Goal: Obtain resource: Download file/media

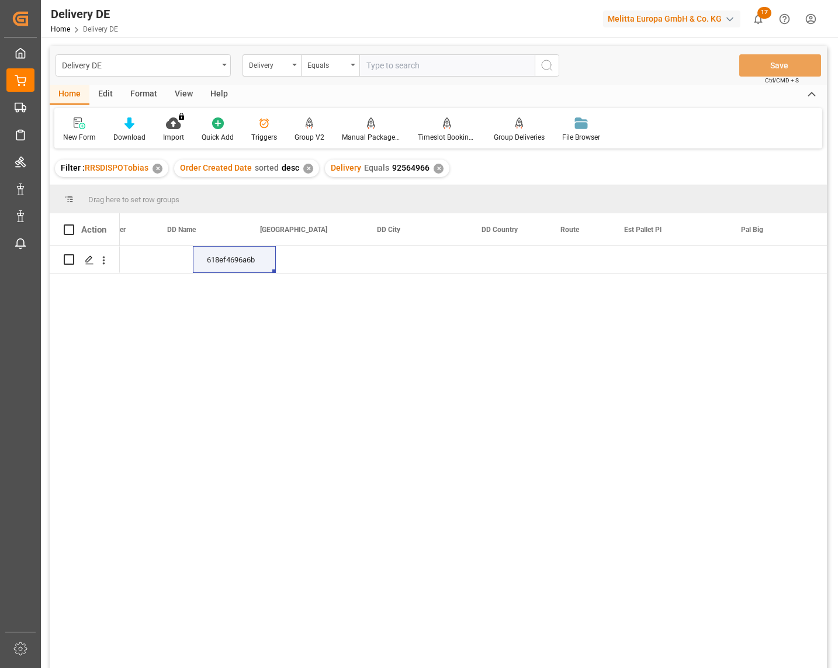
click at [390, 55] on input "text" at bounding box center [446, 65] width 175 height 22
type input "92566140"
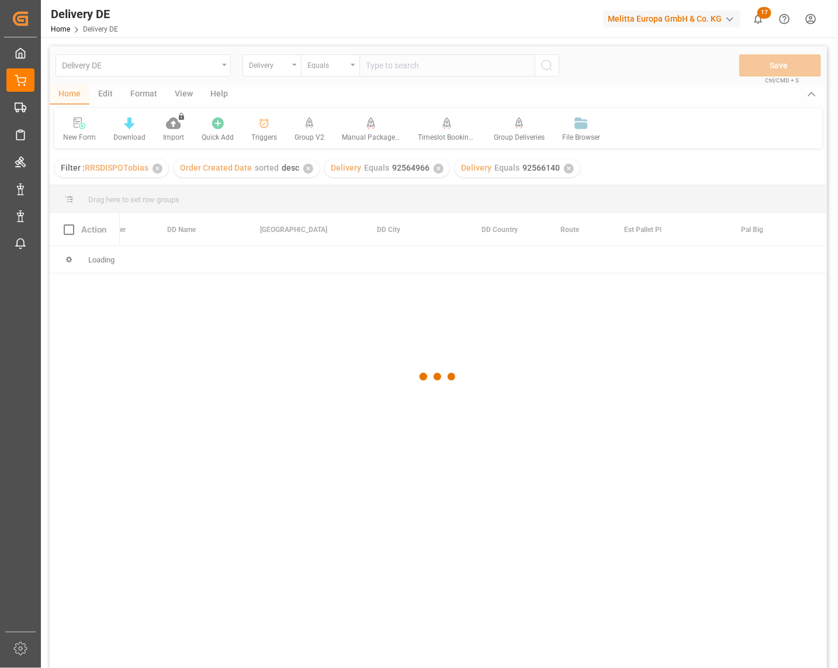
click at [437, 168] on div at bounding box center [438, 376] width 777 height 661
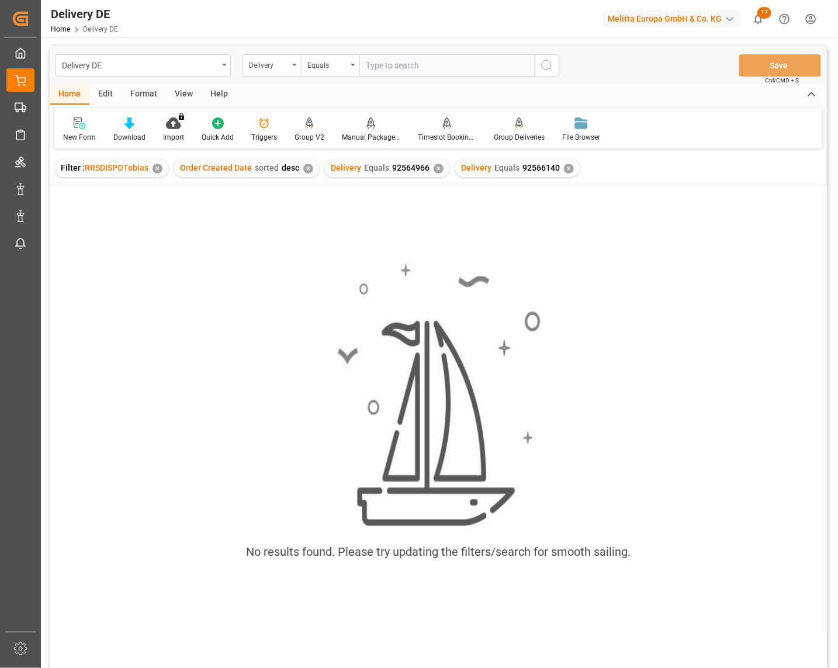
click at [437, 168] on div "✕" at bounding box center [439, 169] width 10 height 10
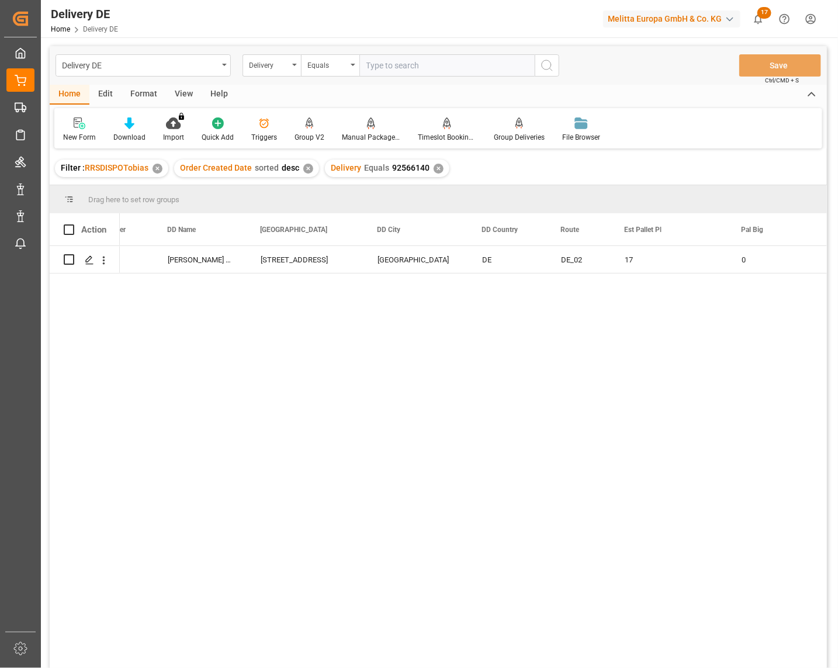
click at [559, 480] on div "[DATE] 10783345 [PERSON_NAME] Stiftung Co. KG [STREET_ADDRESS] DE DE_02 17 0 6" at bounding box center [473, 461] width 707 height 430
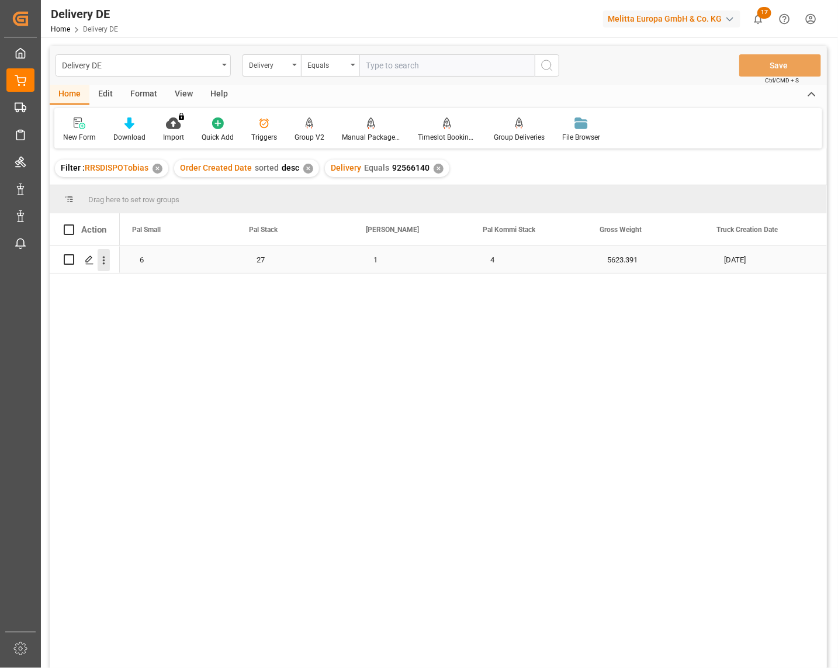
click at [104, 258] on icon "open menu" at bounding box center [104, 260] width 12 height 12
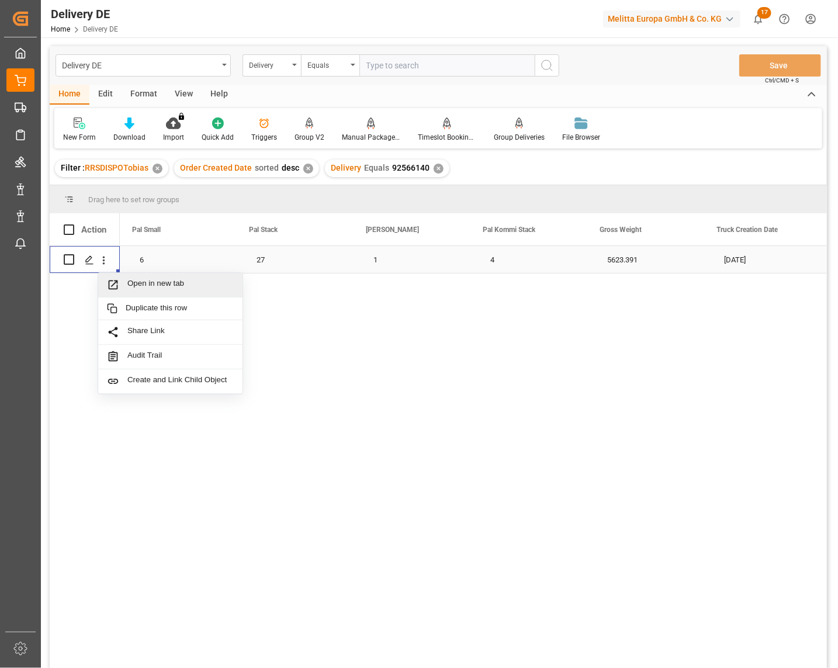
click at [138, 285] on span "Open in new tab" at bounding box center [180, 285] width 106 height 12
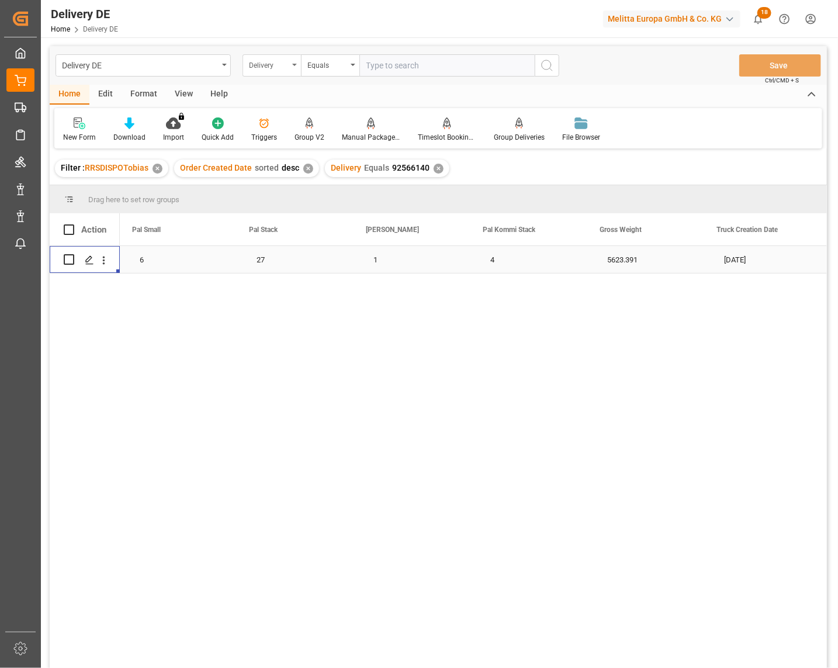
click at [266, 65] on div "Delivery" at bounding box center [269, 63] width 40 height 13
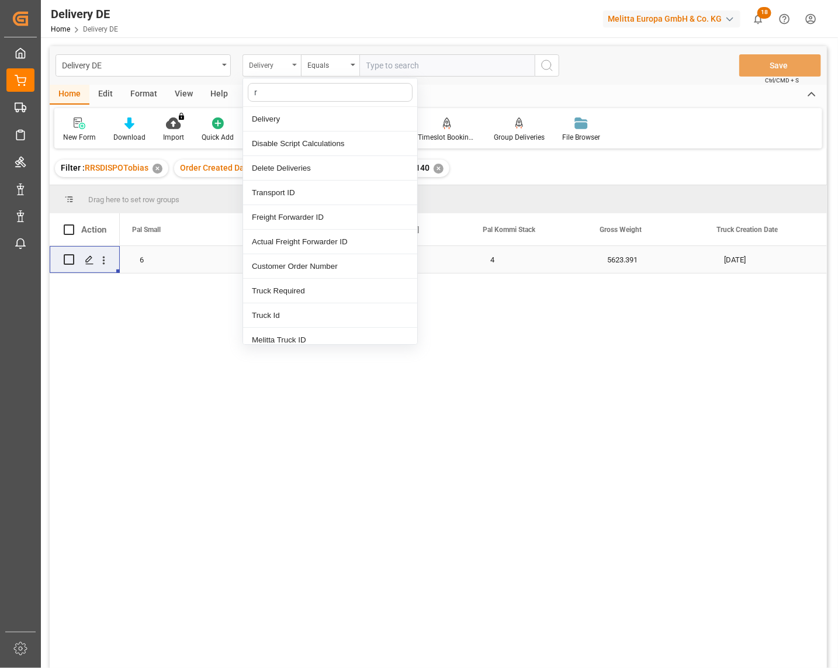
type input "ro"
click at [265, 167] on div "Route" at bounding box center [330, 168] width 174 height 25
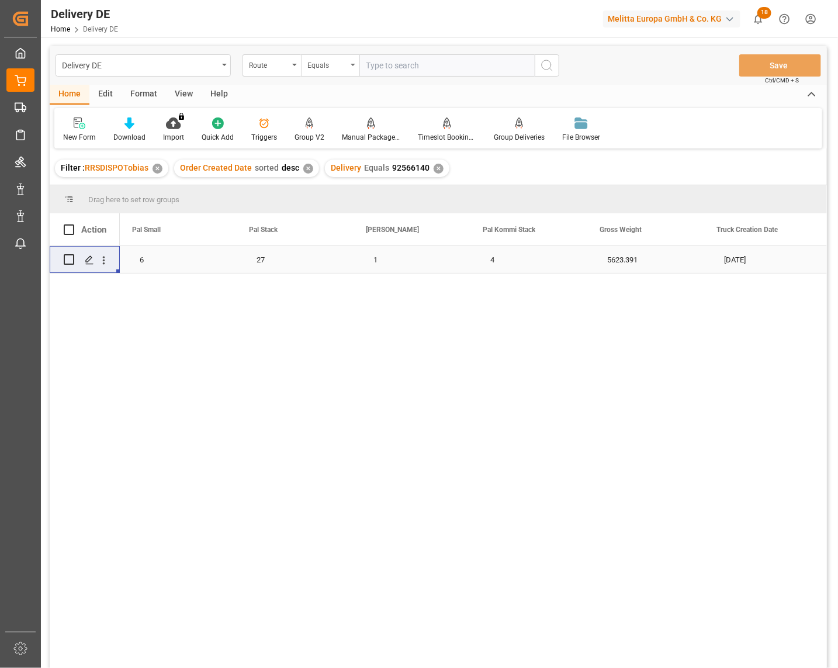
click at [334, 65] on div "Equals" at bounding box center [327, 63] width 40 height 13
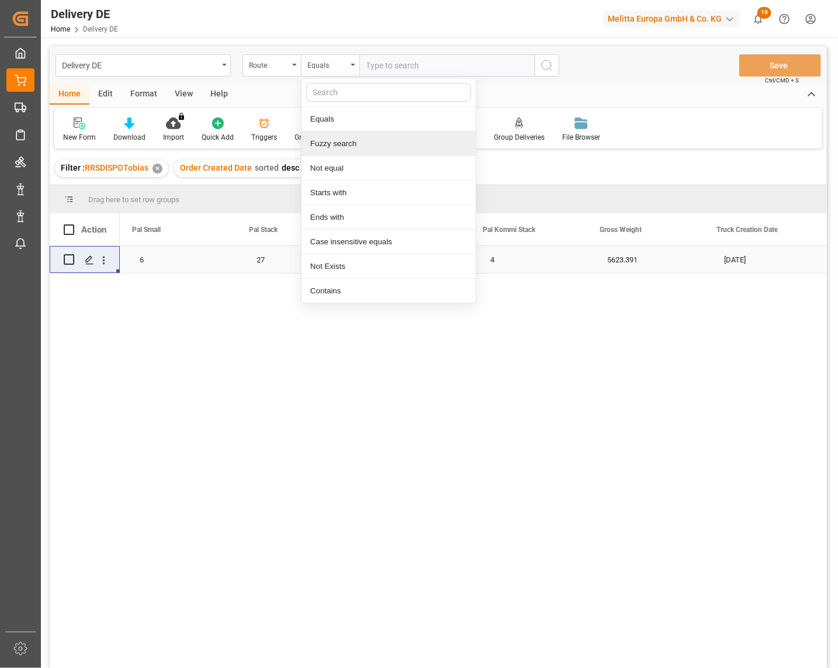
click at [333, 141] on div "Fuzzy search" at bounding box center [389, 144] width 174 height 25
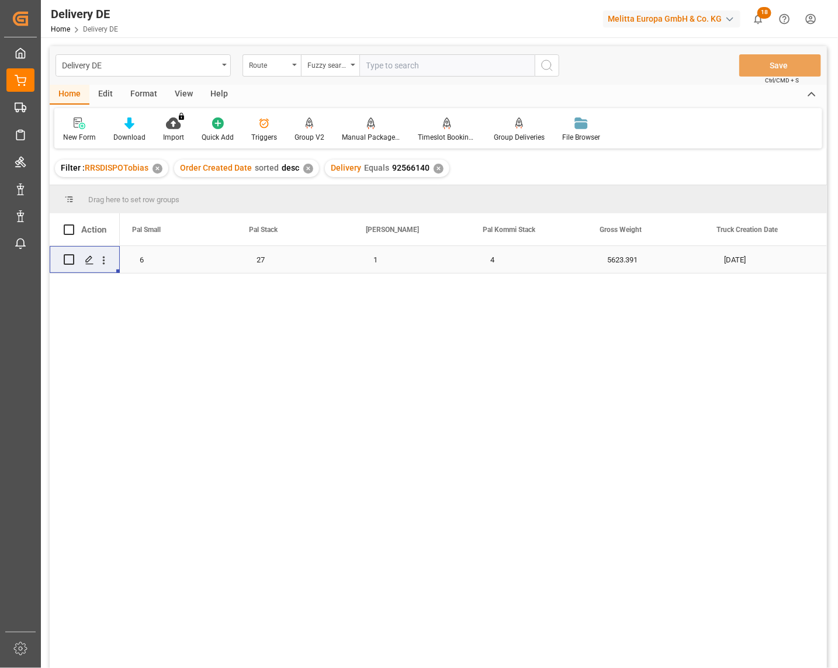
click at [392, 56] on input "text" at bounding box center [446, 65] width 175 height 22
type input "DE"
click at [546, 64] on icon "search button" at bounding box center [547, 65] width 14 height 14
click at [272, 65] on div "Route" at bounding box center [269, 63] width 40 height 13
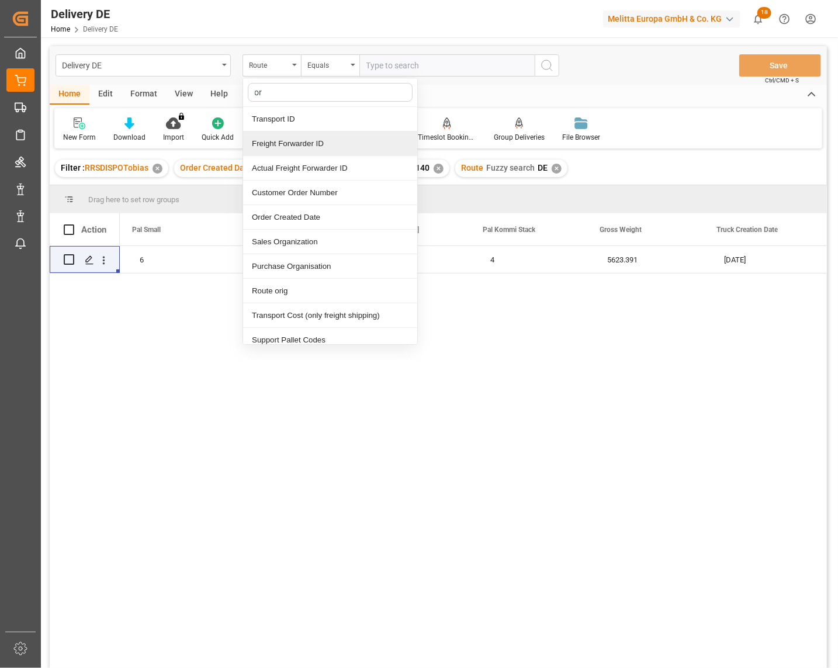
type input "ord"
click at [312, 140] on div "Order Created Date" at bounding box center [330, 144] width 174 height 25
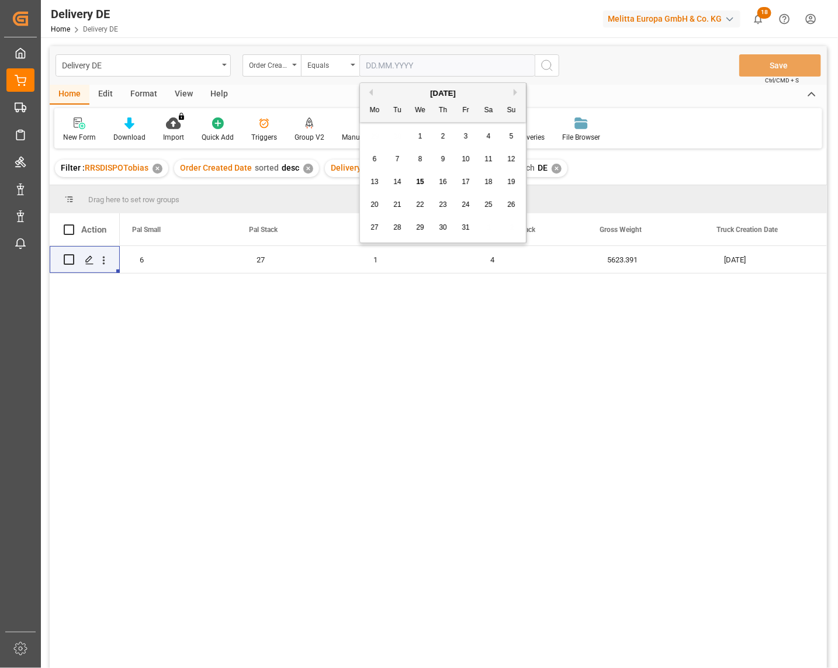
click at [410, 68] on input "text" at bounding box center [446, 65] width 175 height 22
click at [370, 94] on button "Previous Month" at bounding box center [369, 92] width 7 height 7
click at [487, 179] on span "20" at bounding box center [489, 182] width 8 height 8
type input "[DATE]"
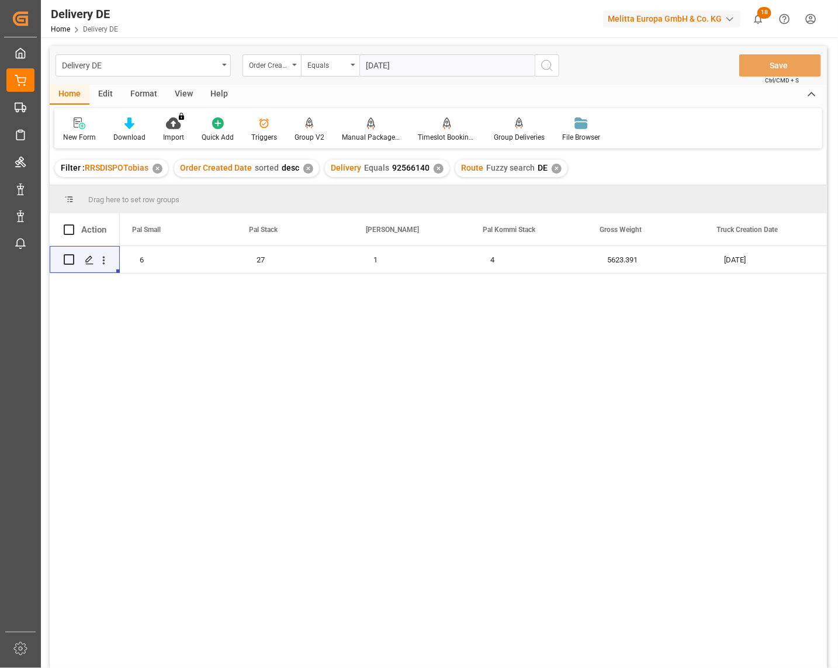
click at [552, 67] on icon "search button" at bounding box center [547, 65] width 14 height 14
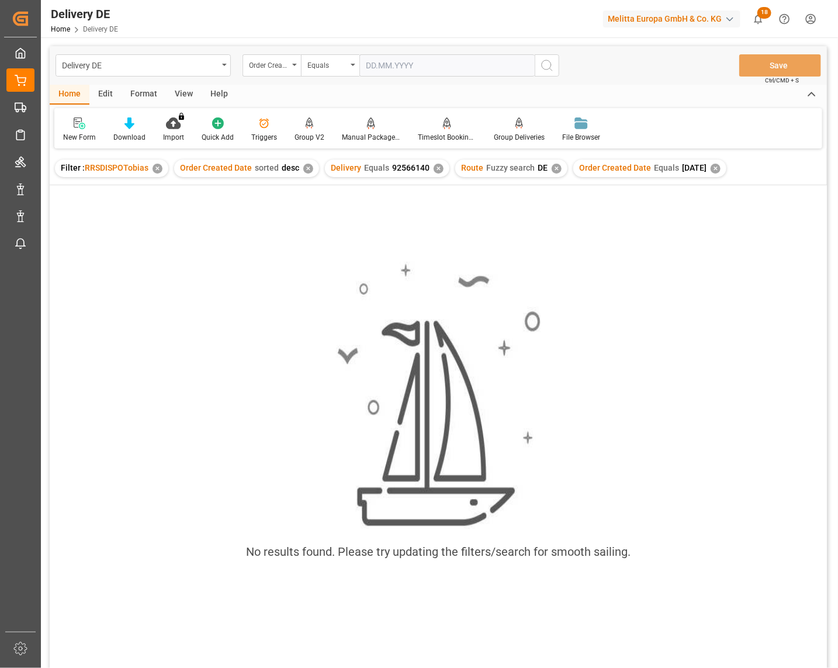
click at [434, 168] on div "✕" at bounding box center [439, 169] width 10 height 10
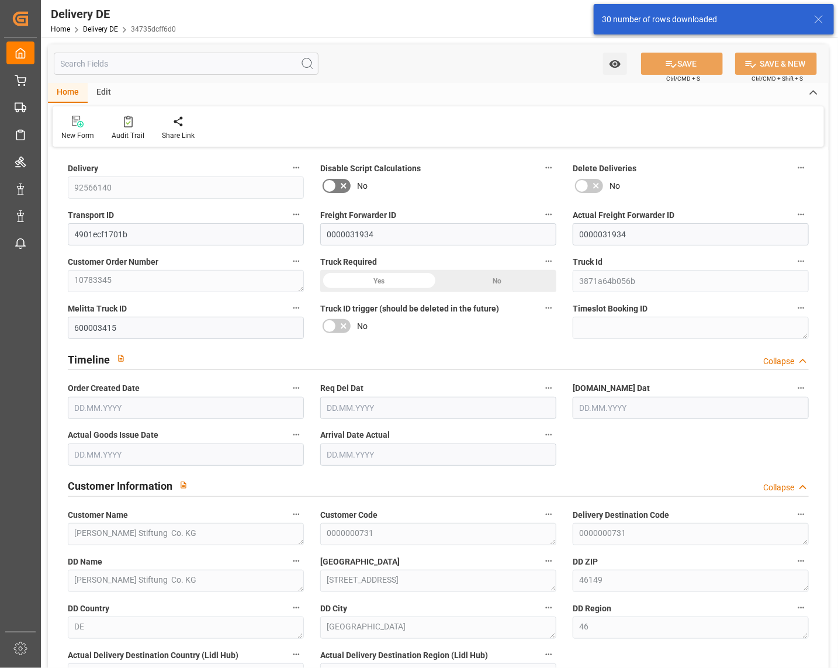
type input "38"
type input "17"
type input "16"
type input "3620.224"
type input "5623.391"
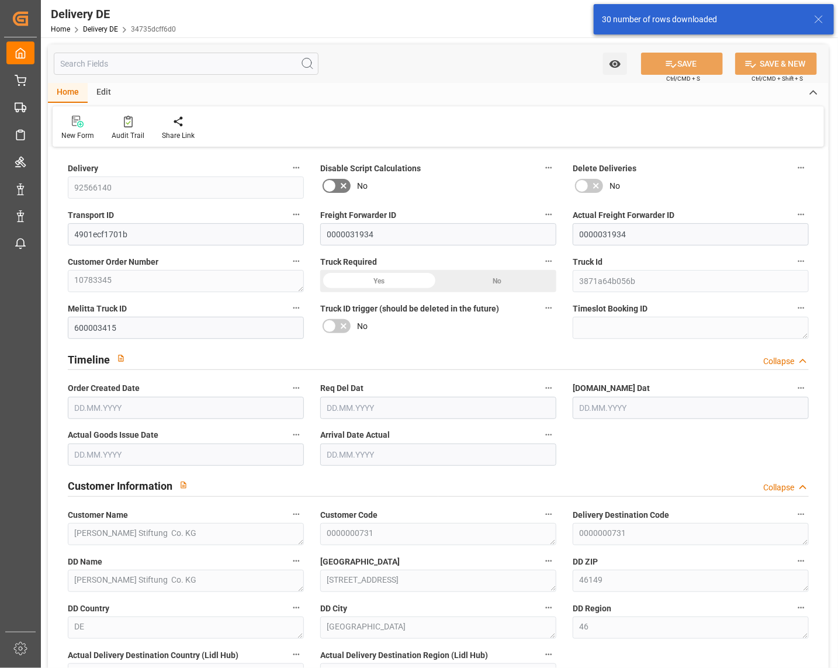
type input "27850.832"
type input "[DATE]"
type input "15.10.2025"
type input "[DATE]"
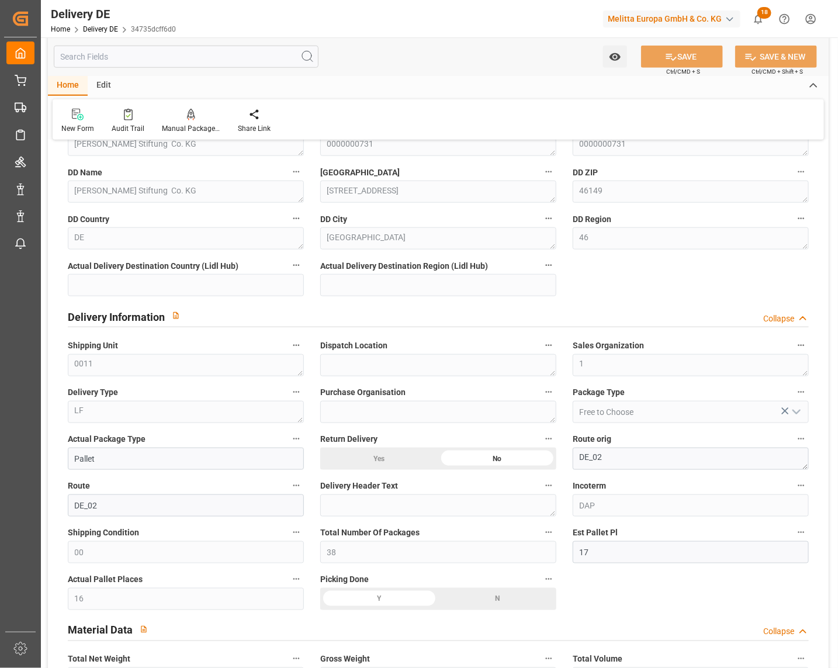
scroll to position [519, 0]
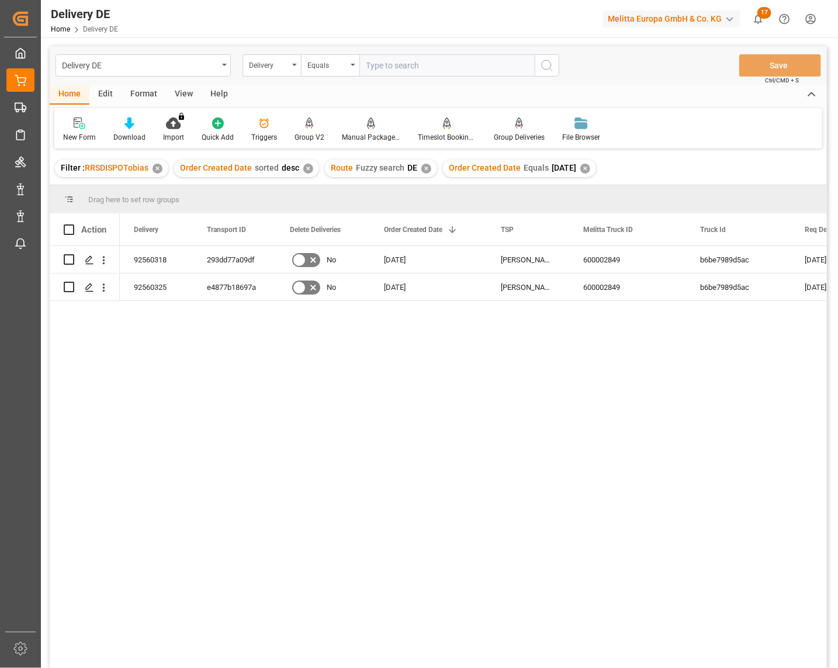
click at [590, 164] on div "✕" at bounding box center [585, 169] width 10 height 10
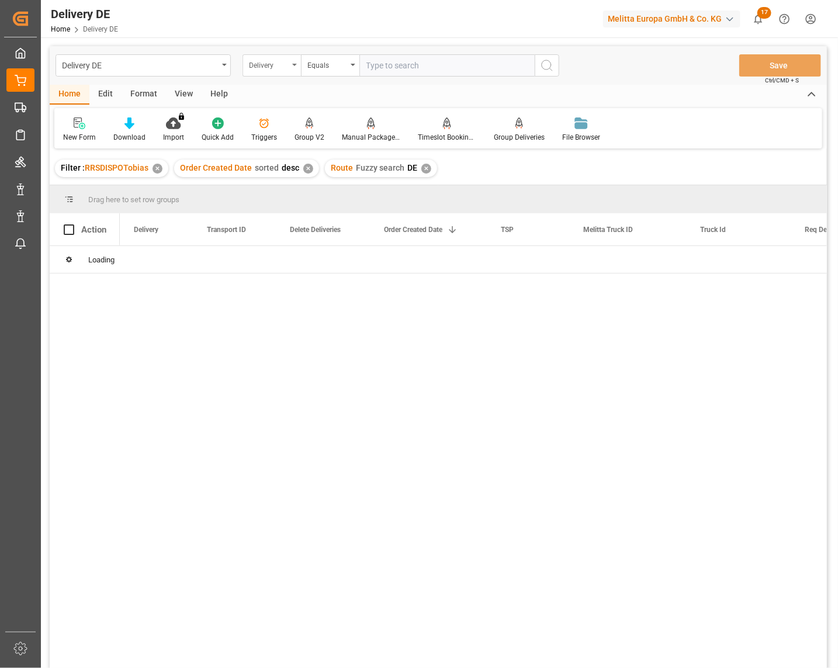
click at [278, 69] on div "Delivery" at bounding box center [269, 63] width 40 height 13
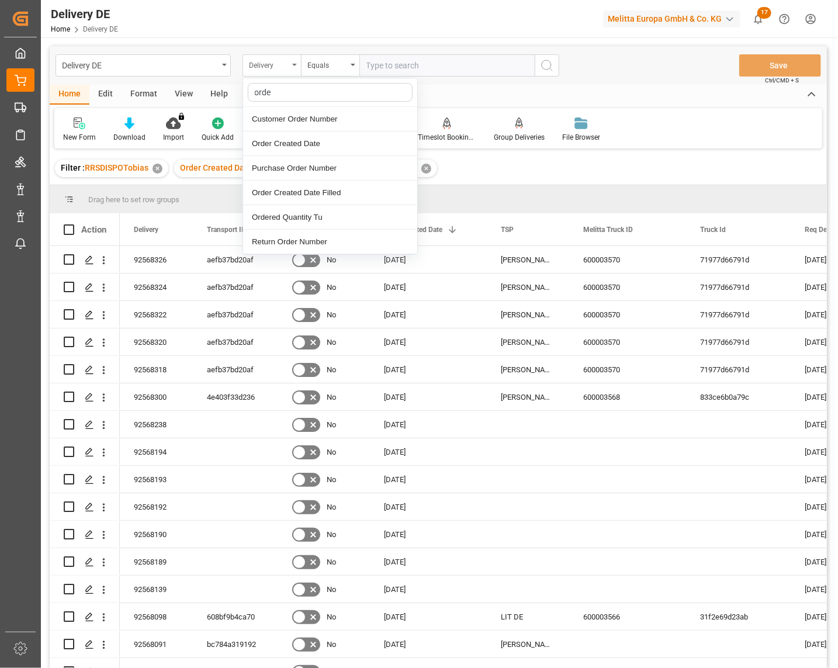
type input "order"
click at [312, 147] on div "Order Created Date" at bounding box center [330, 144] width 174 height 25
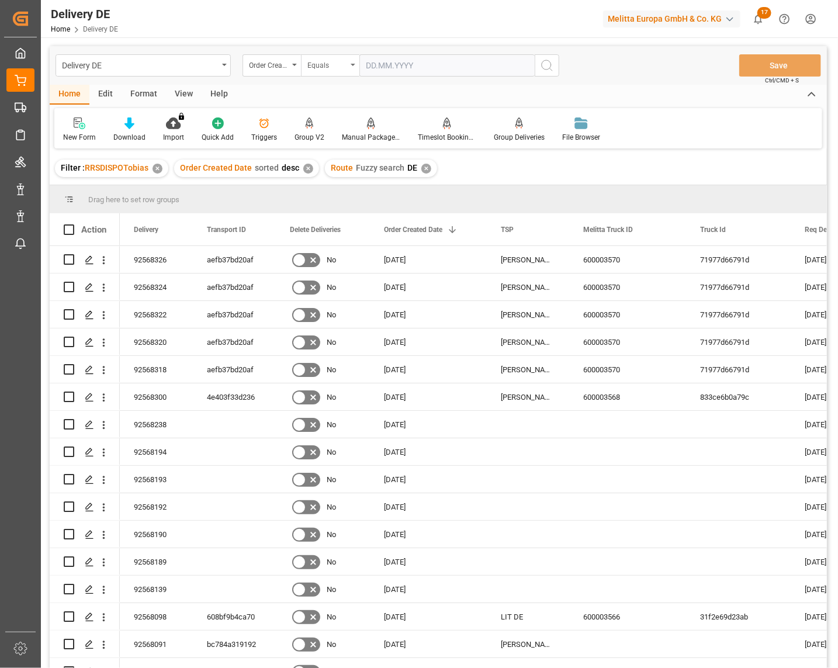
click at [336, 62] on div "Equals" at bounding box center [327, 63] width 40 height 13
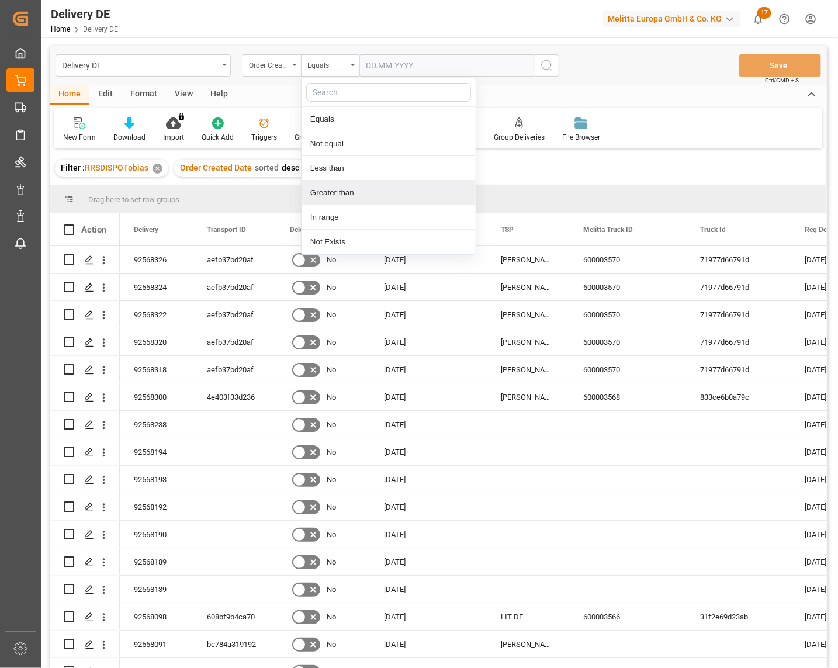
click at [352, 187] on div "Greater than" at bounding box center [389, 193] width 174 height 25
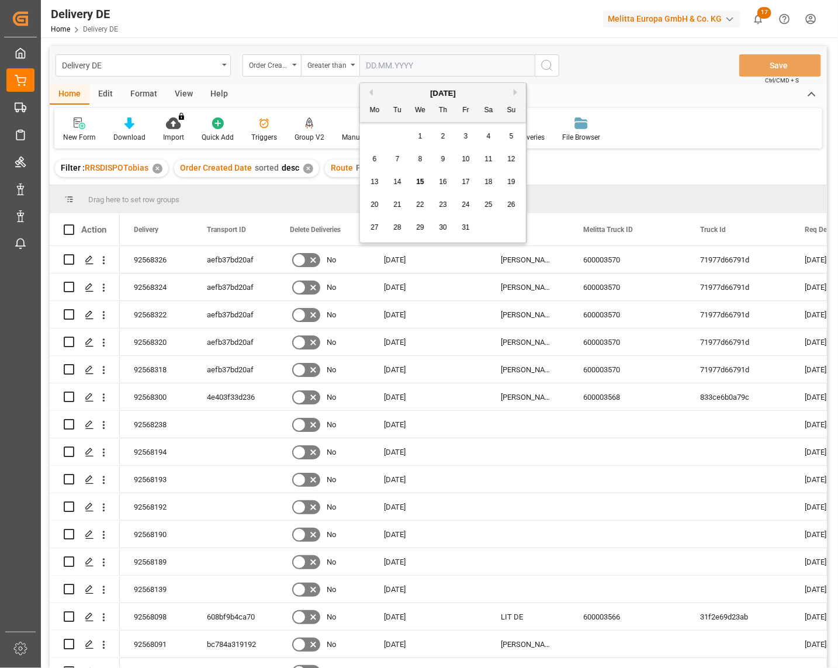
click at [413, 60] on input "text" at bounding box center [446, 65] width 175 height 22
click at [371, 91] on button "Previous Month" at bounding box center [369, 92] width 7 height 7
click at [492, 179] on span "20" at bounding box center [489, 182] width 8 height 8
type input "[DATE]"
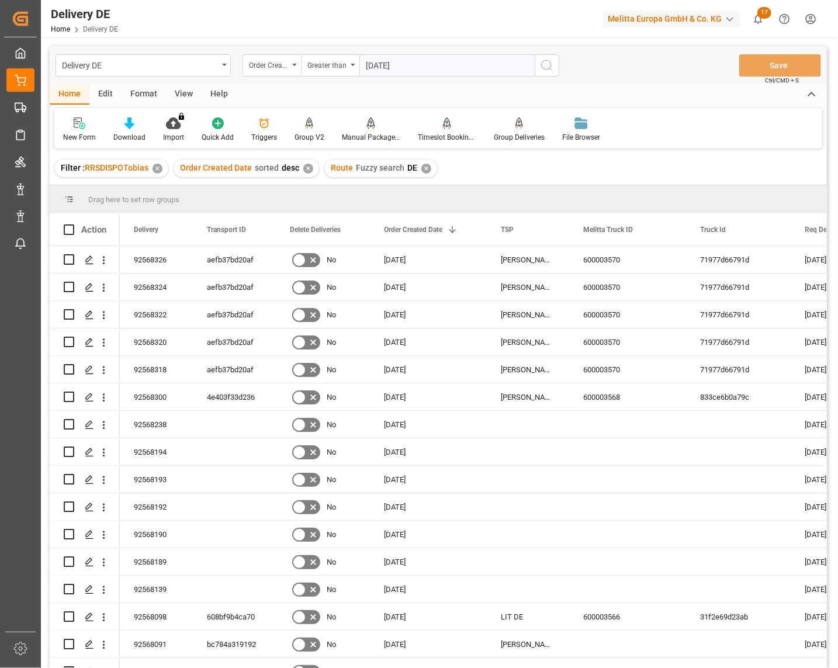
click at [548, 58] on icon "search button" at bounding box center [547, 65] width 14 height 14
click at [471, 226] on span at bounding box center [467, 229] width 11 height 11
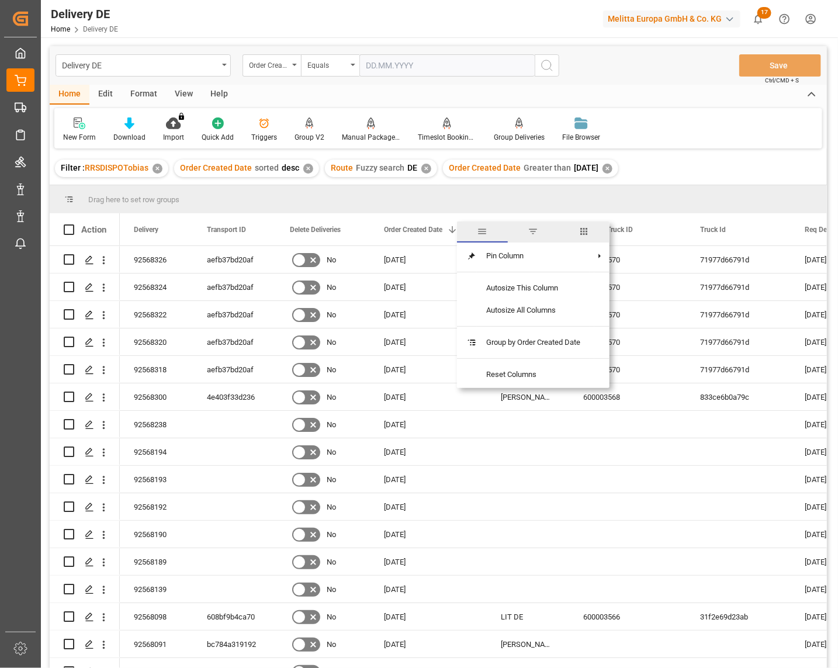
click at [589, 230] on span "columns" at bounding box center [584, 231] width 11 height 11
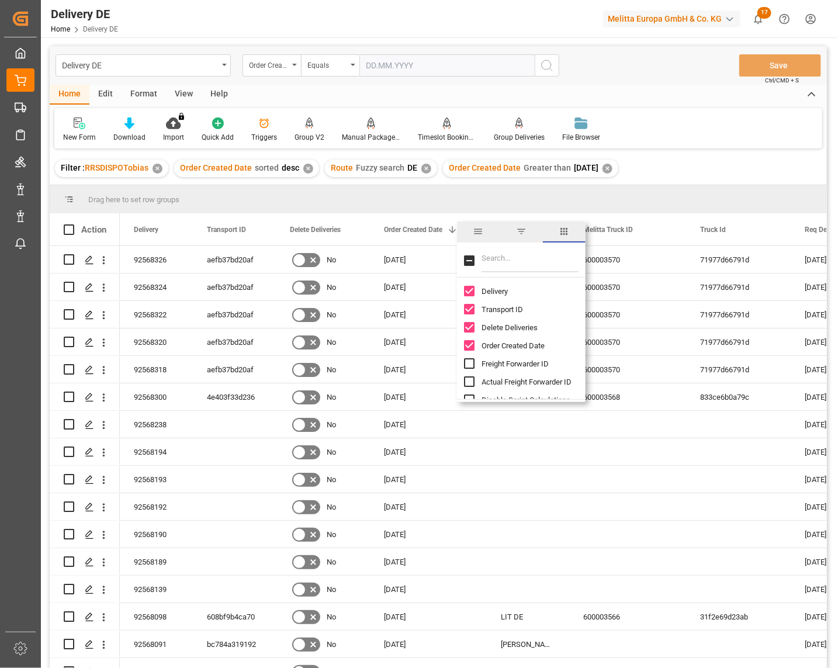
click at [511, 255] on input "Filter Columns Input" at bounding box center [530, 260] width 97 height 23
type input "act"
click at [516, 329] on span "Arrival Date Actual" at bounding box center [512, 327] width 61 height 9
checkbox input "false"
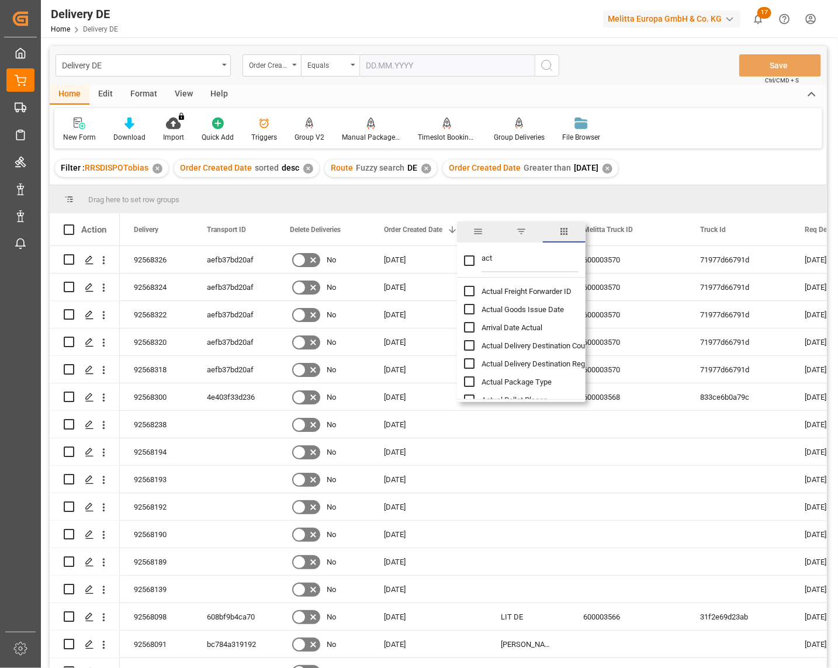
checkbox input "false"
click at [509, 323] on span "Arrival Date Actual" at bounding box center [512, 327] width 61 height 9
checkbox input "false"
checkbox input "true"
click at [471, 307] on input "Actual Goods Issue Date column toggle visibility (hidden)" at bounding box center [469, 309] width 11 height 11
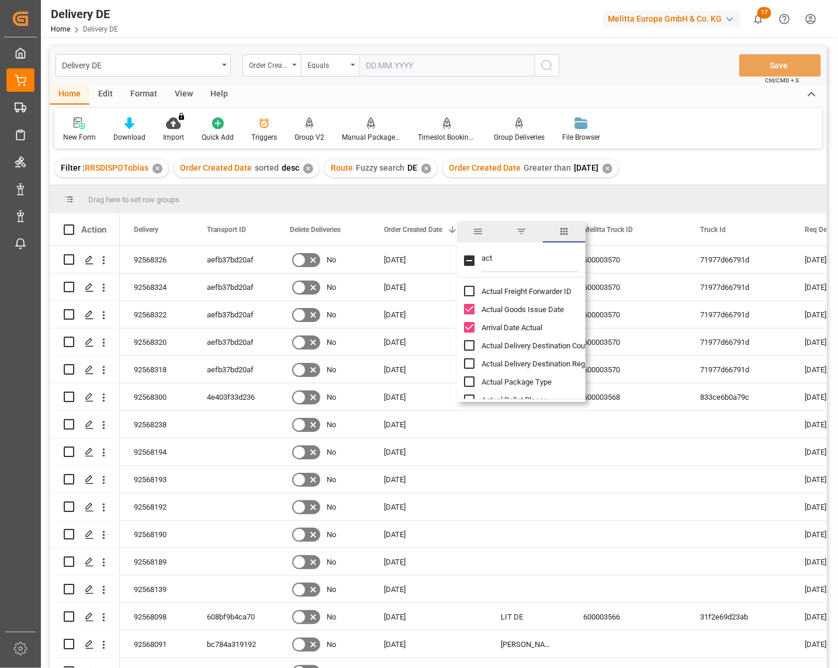
click at [469, 307] on input "Actual Goods Issue Date column toggle visibility (visible)" at bounding box center [469, 309] width 11 height 11
checkbox input "false"
click at [469, 323] on input "Arrival Date Actual column toggle visibility (visible)" at bounding box center [469, 327] width 11 height 11
checkbox input "false"
click at [468, 306] on input "Actual Goods Issue Date column toggle visibility (hidden)" at bounding box center [469, 309] width 11 height 11
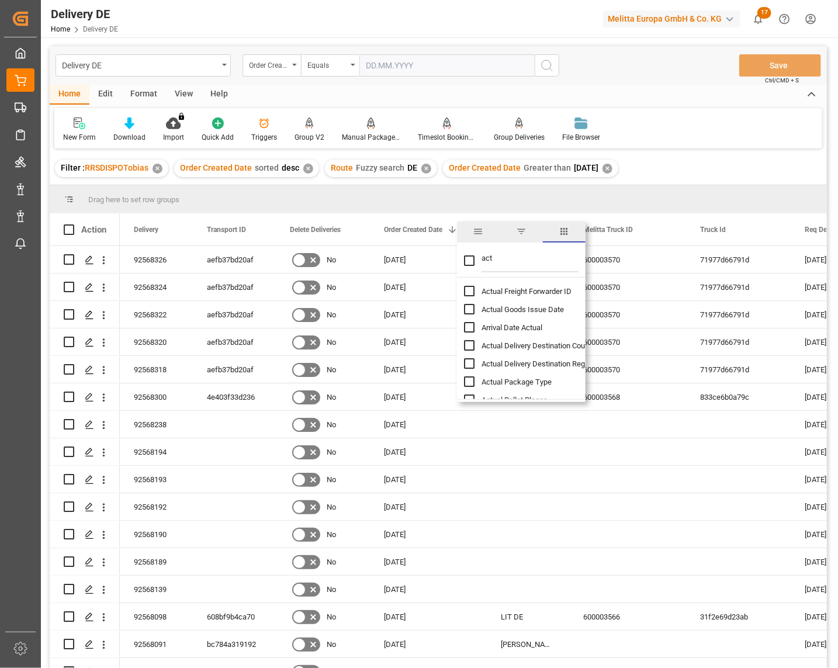
checkbox input "true"
checkbox input "false"
click at [469, 324] on input "Arrival Date Actual column toggle visibility (hidden)" at bounding box center [469, 327] width 11 height 11
checkbox input "true"
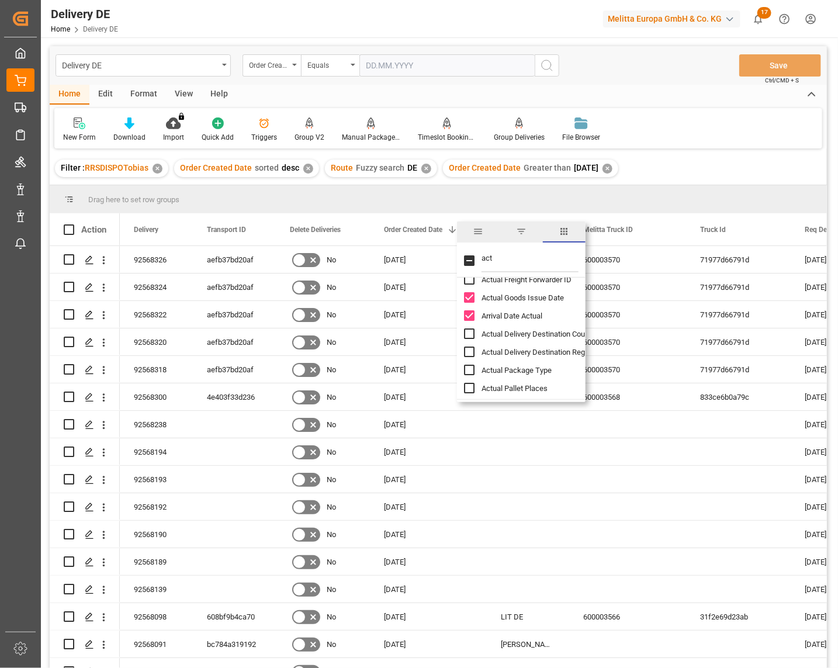
scroll to position [15, 0]
click at [465, 387] on input "Actual Pallet Places column toggle visibility (hidden)" at bounding box center [469, 385] width 11 height 11
checkbox input "true"
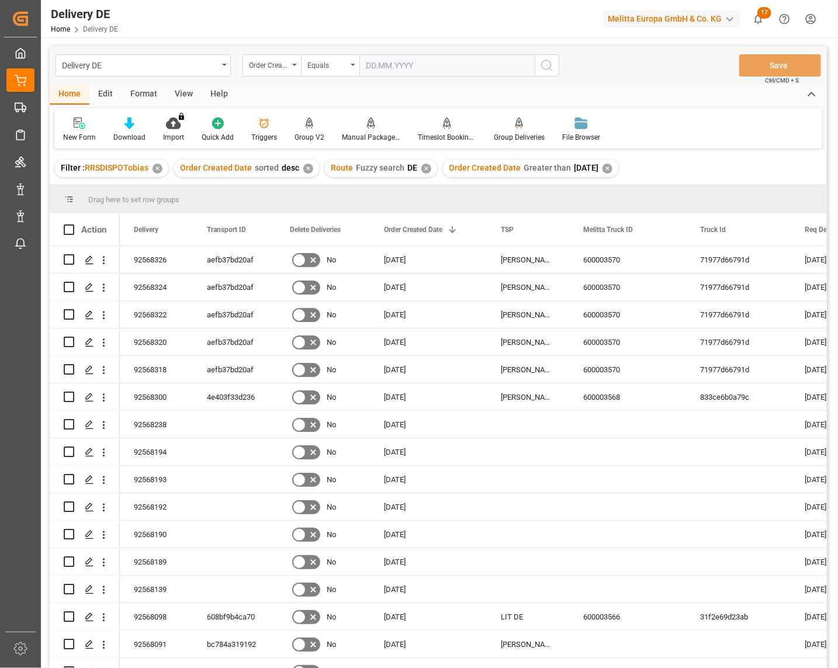
drag, startPoint x: 738, startPoint y: 123, endPoint x: 708, endPoint y: 125, distance: 29.9
click at [737, 121] on div "New Form Download Import You don't have permission for this feature. Contact ad…" at bounding box center [438, 128] width 768 height 40
click at [130, 123] on icon at bounding box center [130, 123] width 10 height 12
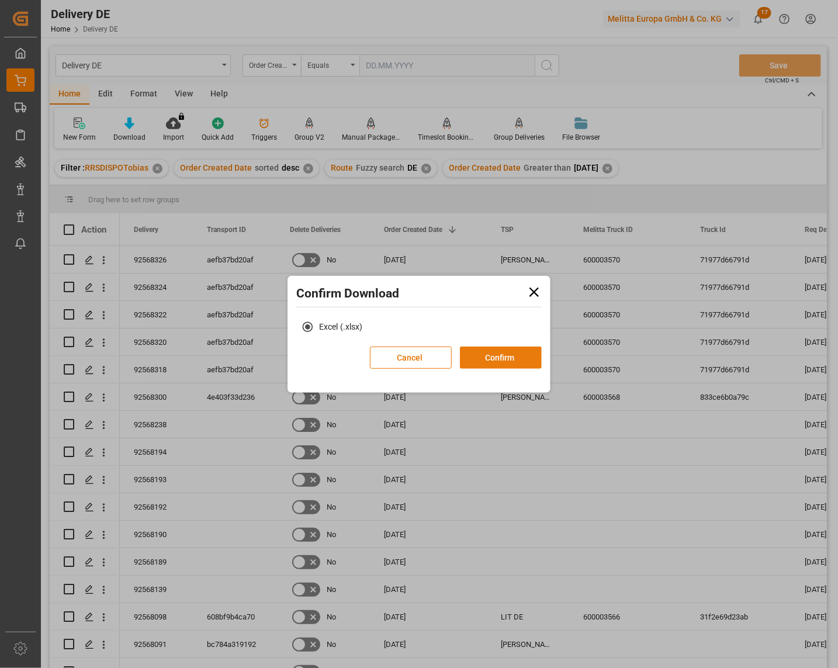
click at [519, 355] on button "Confirm" at bounding box center [501, 358] width 82 height 22
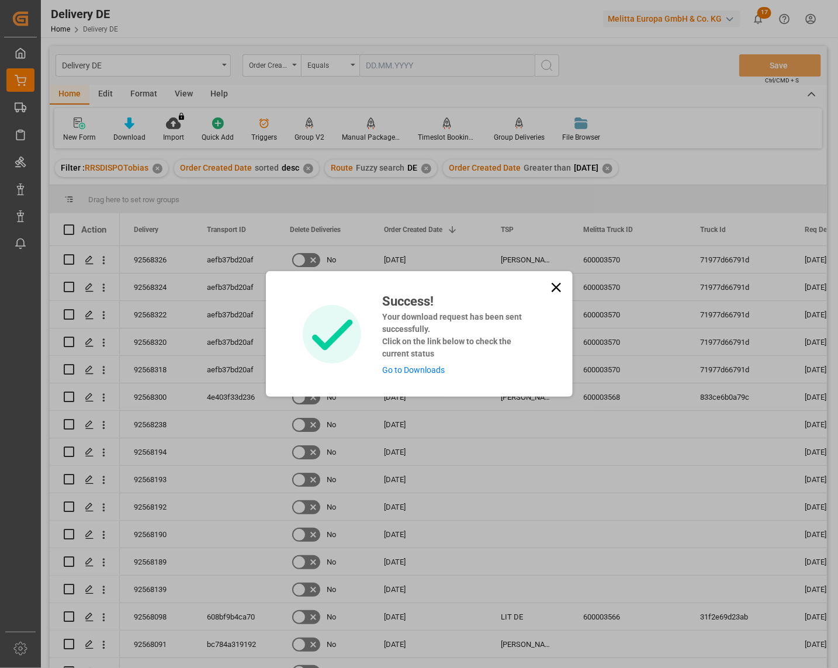
click at [420, 372] on link "Go to Downloads" at bounding box center [413, 369] width 63 height 9
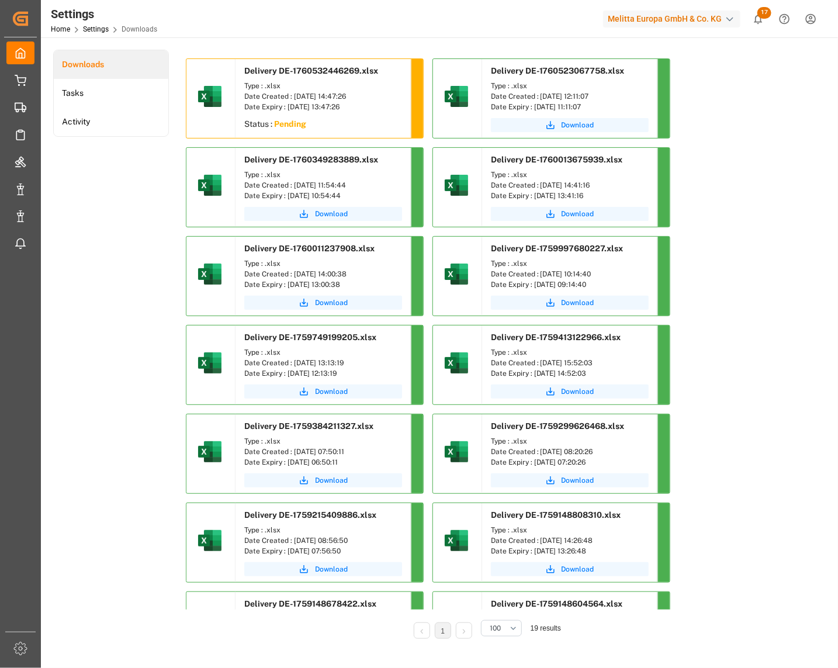
click at [131, 230] on div "Downloads Tasks Activity" at bounding box center [111, 353] width 116 height 606
click at [341, 125] on span "Download" at bounding box center [331, 125] width 33 height 11
click at [137, 645] on div "Downloads Tasks Activity" at bounding box center [111, 353] width 116 height 606
click at [323, 123] on span "Download" at bounding box center [331, 125] width 33 height 11
